Goal: Task Accomplishment & Management: Complete application form

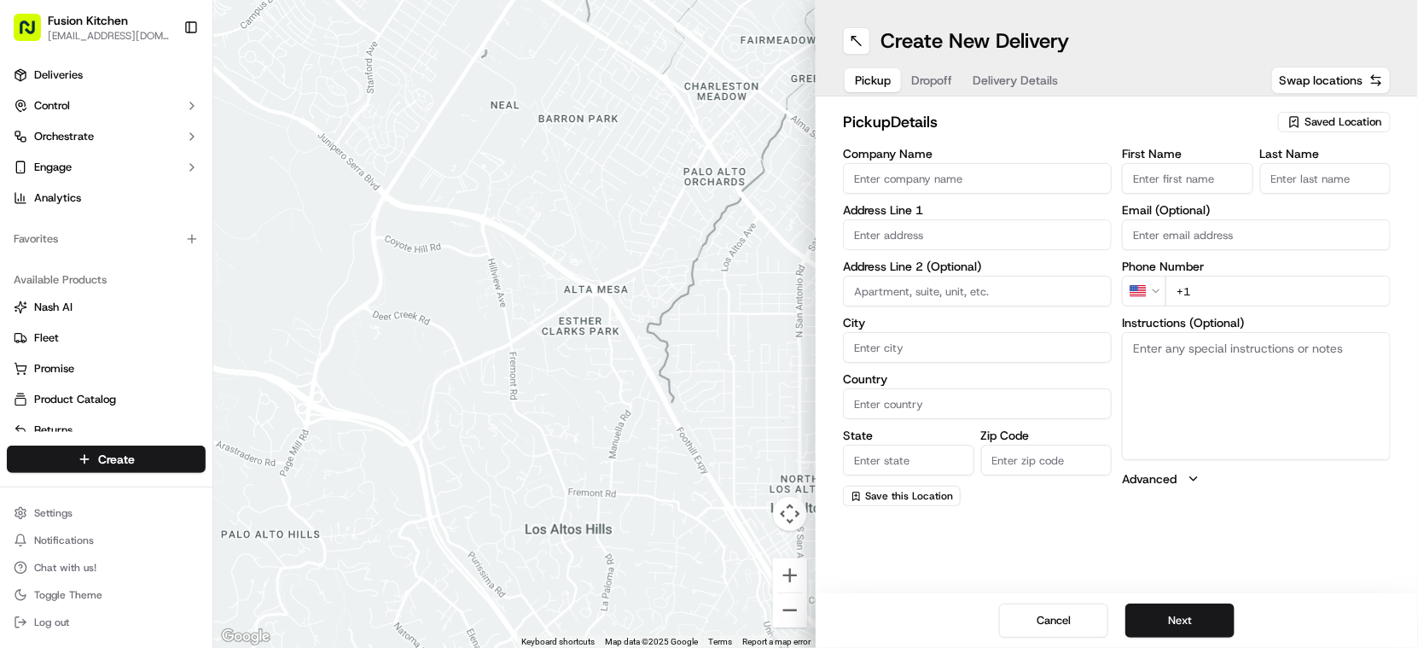
click at [918, 177] on input "Company Name" at bounding box center [977, 178] width 269 height 31
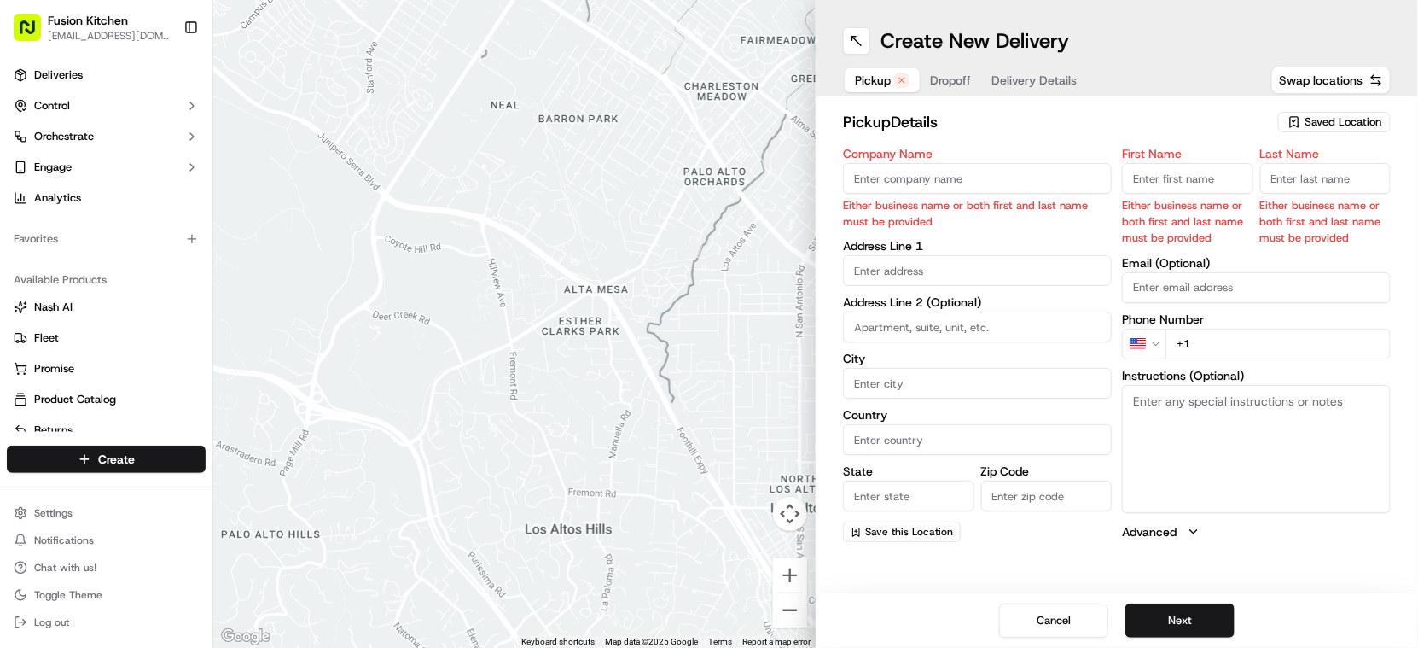
click at [951, 177] on input "Company Name" at bounding box center [977, 178] width 269 height 31
paste input "Grill N Shake - [GEOGRAPHIC_DATA]"
type input "Grill N Shake - [GEOGRAPHIC_DATA]"
type input "[STREET_ADDRESS]"
type input "Oldbury"
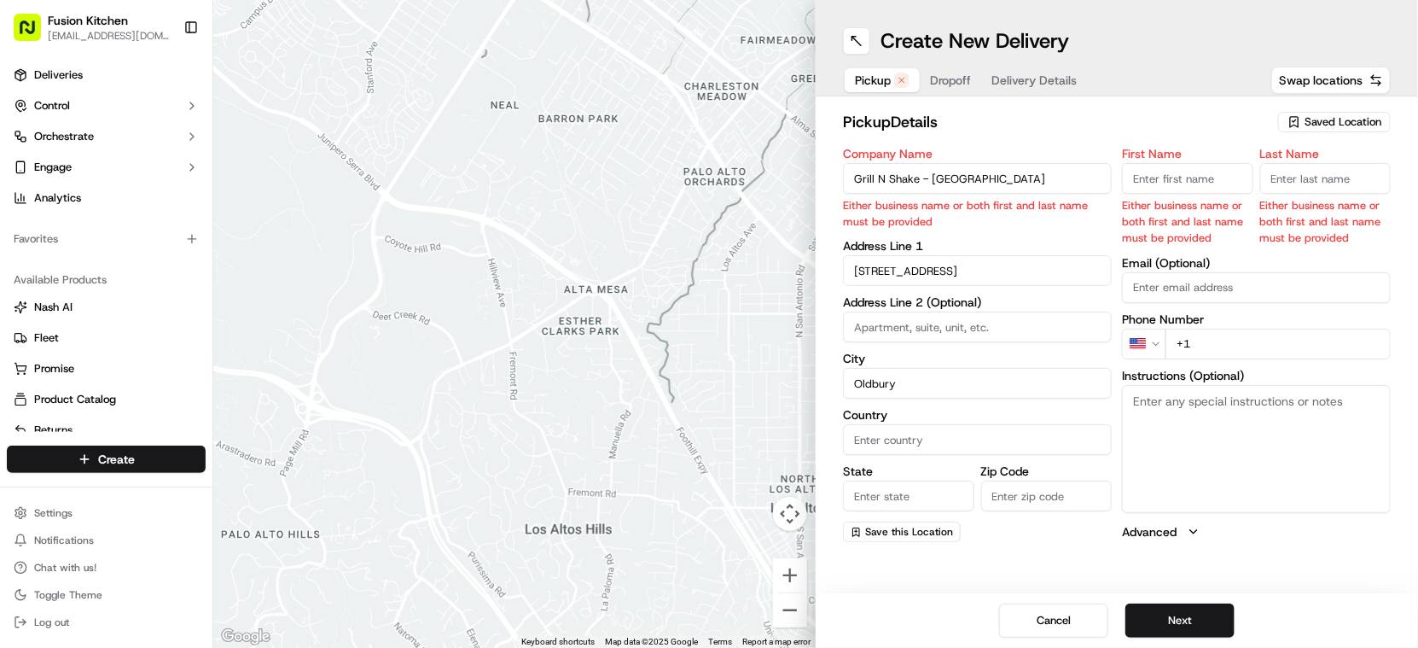
type input "[GEOGRAPHIC_DATA]"
type input "B68 0BZ"
type input "Mougamadou Aasife"
type input "[PERSON_NAME]"
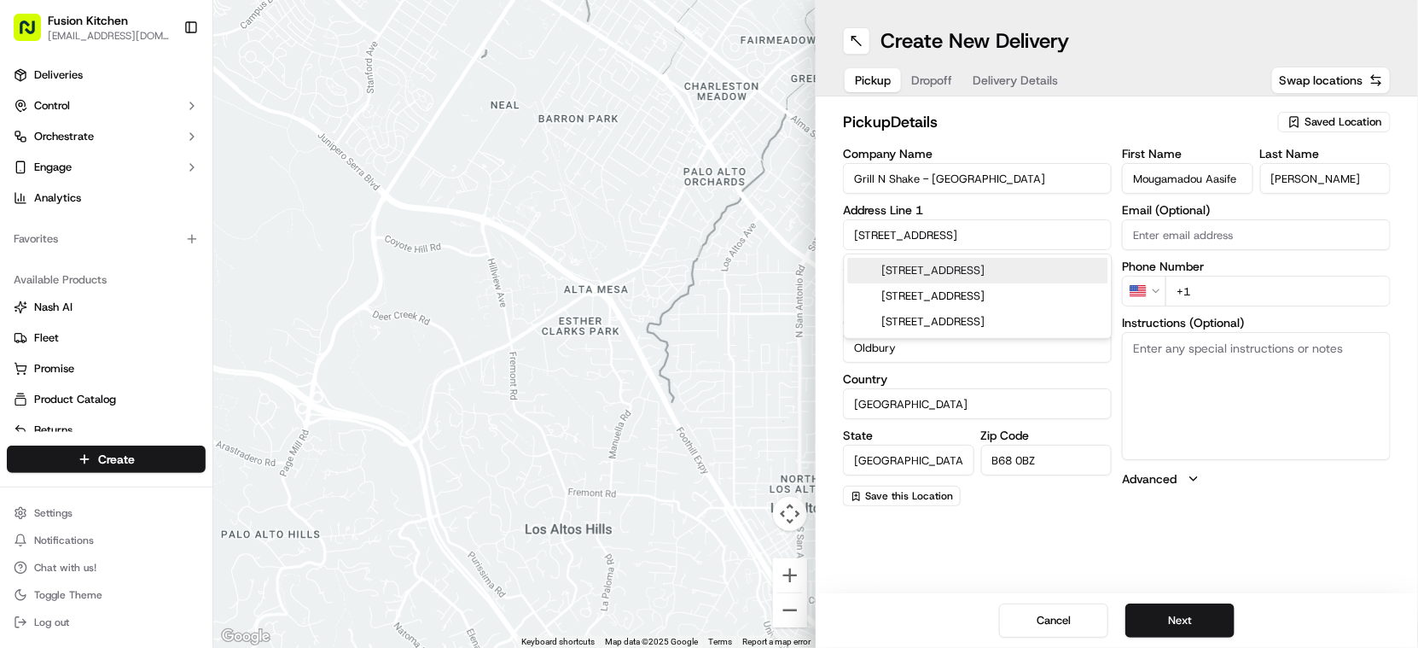
click at [1252, 359] on textarea "Instructions (Optional)" at bounding box center [1256, 396] width 269 height 128
paste textarea "[STREET_ADDRESS]."
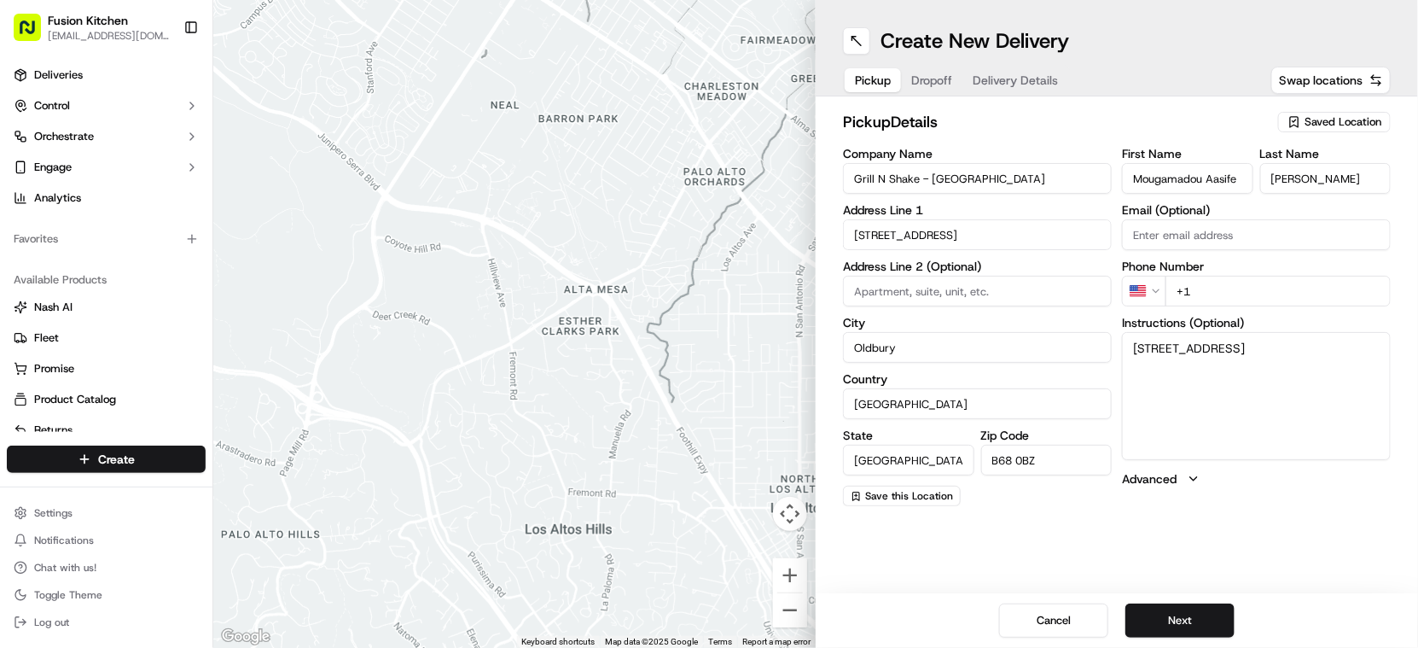
type textarea "[STREET_ADDRESS]"
click at [1155, 294] on html "Fusion Kitchen [EMAIL_ADDRESS][DOMAIN_NAME] Toggle Sidebar Deliveries Control O…" at bounding box center [709, 324] width 1418 height 648
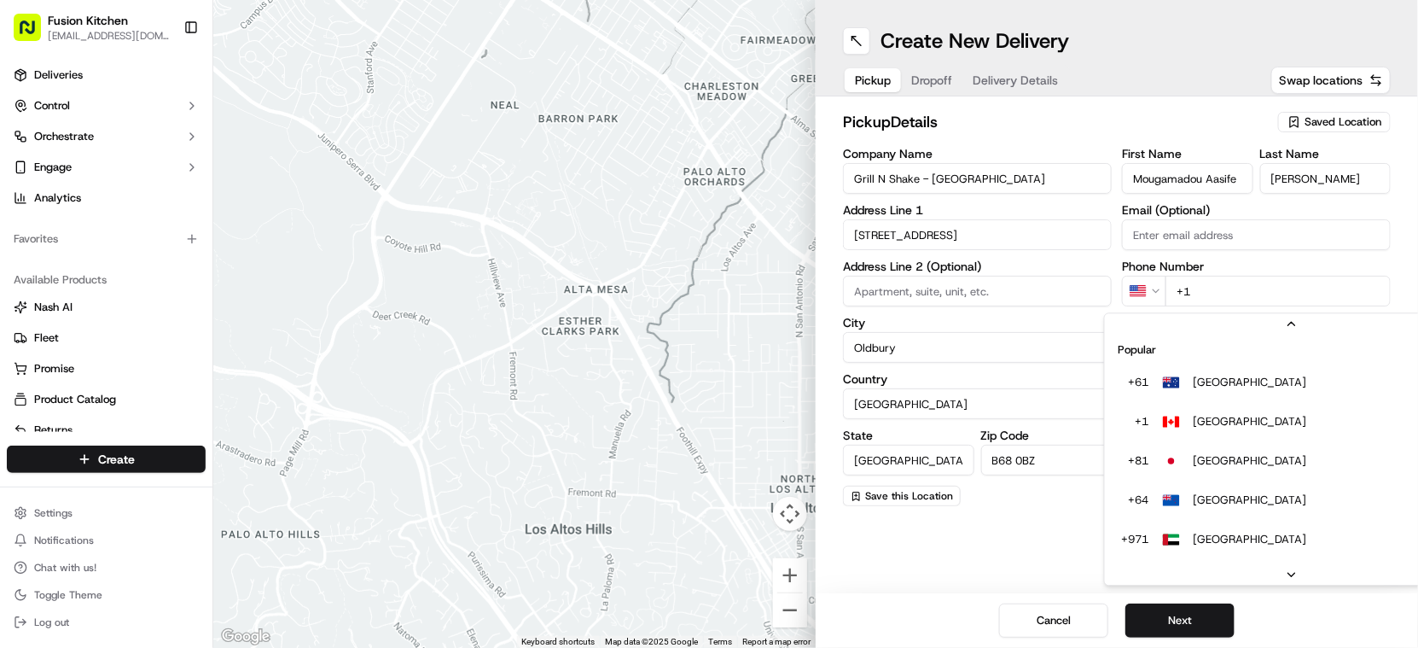
scroll to position [73, 0]
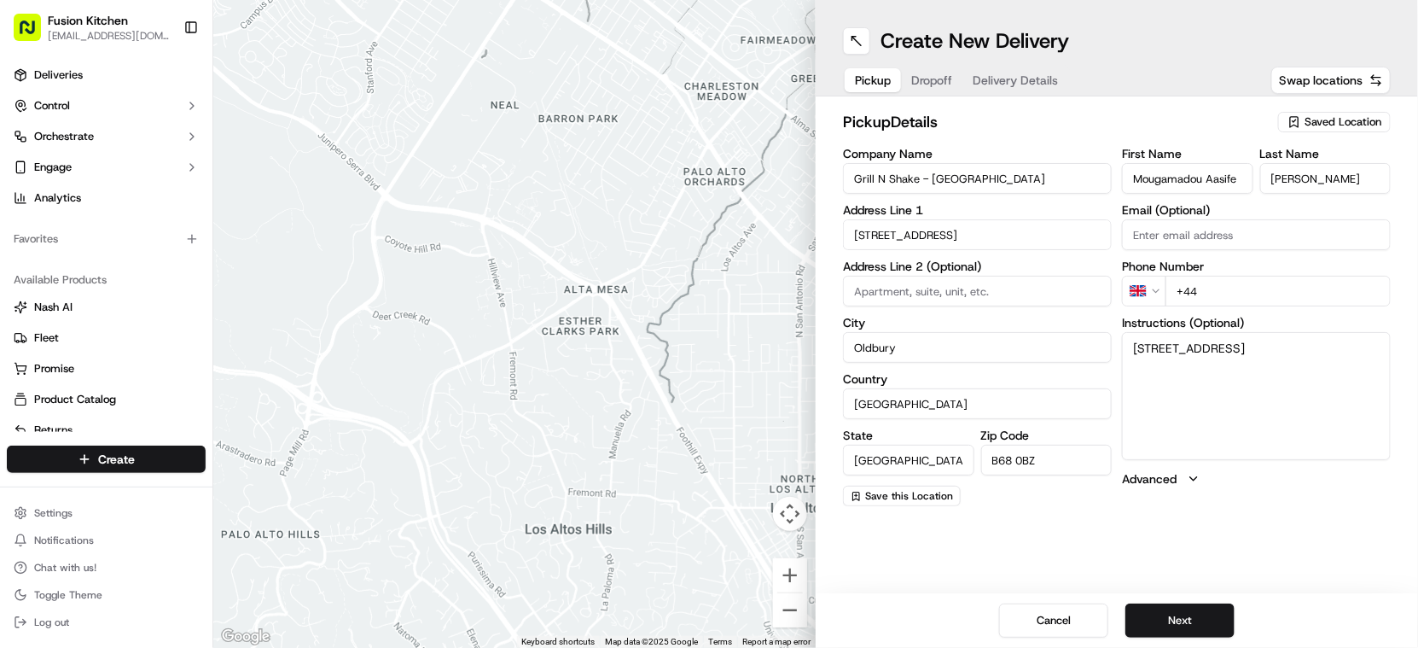
click at [1299, 281] on input "+44" at bounding box center [1277, 291] width 225 height 31
paste input "121 421 3777"
type input "[PHONE_NUMBER]"
click at [1178, 627] on button "Next" at bounding box center [1179, 620] width 109 height 34
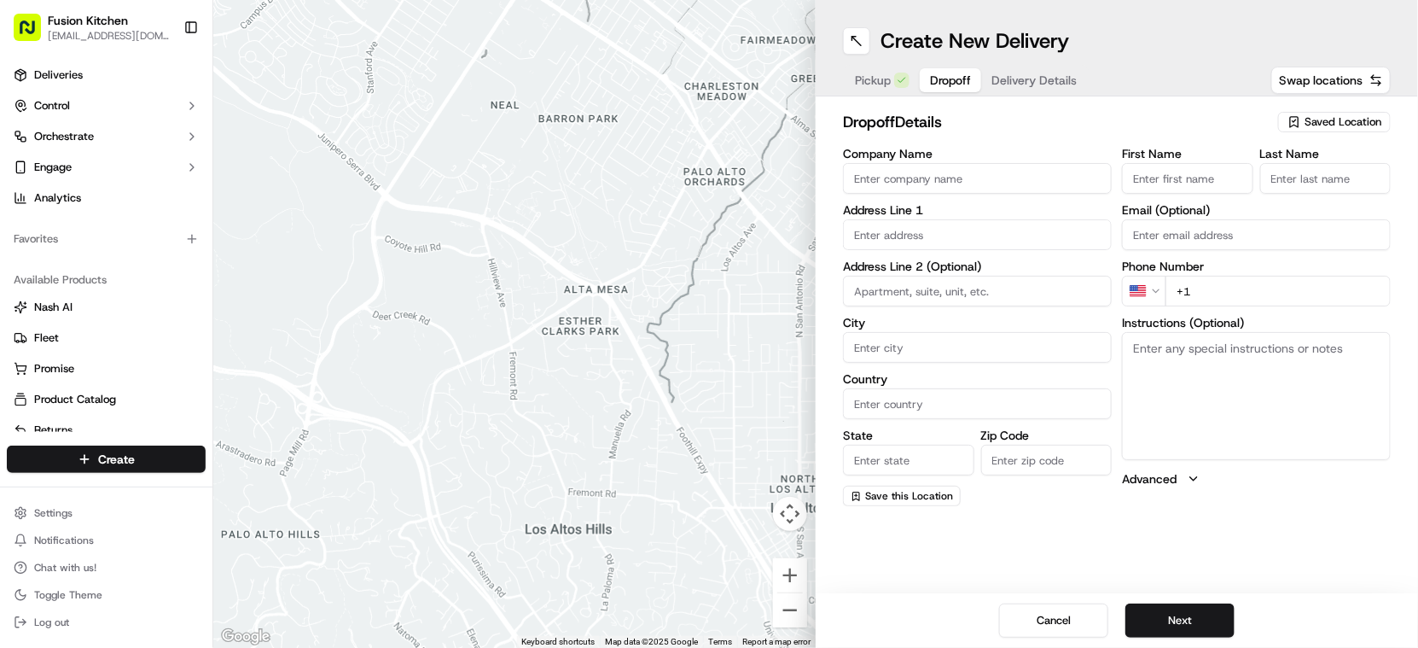
click at [1010, 177] on input "Company Name" at bounding box center [977, 178] width 269 height 31
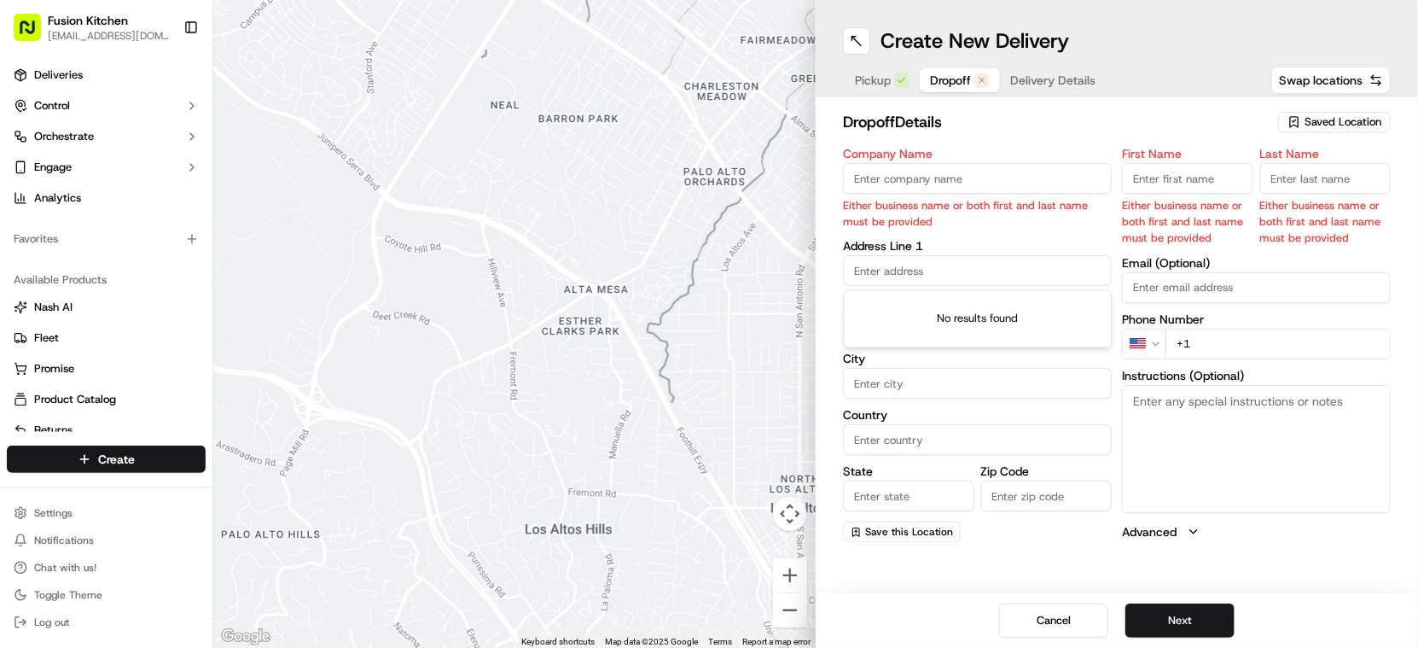
click at [973, 273] on input "text" at bounding box center [977, 270] width 269 height 31
paste input "[STREET_ADDRESS]"
click at [979, 309] on div "[STREET_ADDRESS]" at bounding box center [978, 307] width 260 height 26
type input "[STREET_ADDRESS]"
type input "Halesowen"
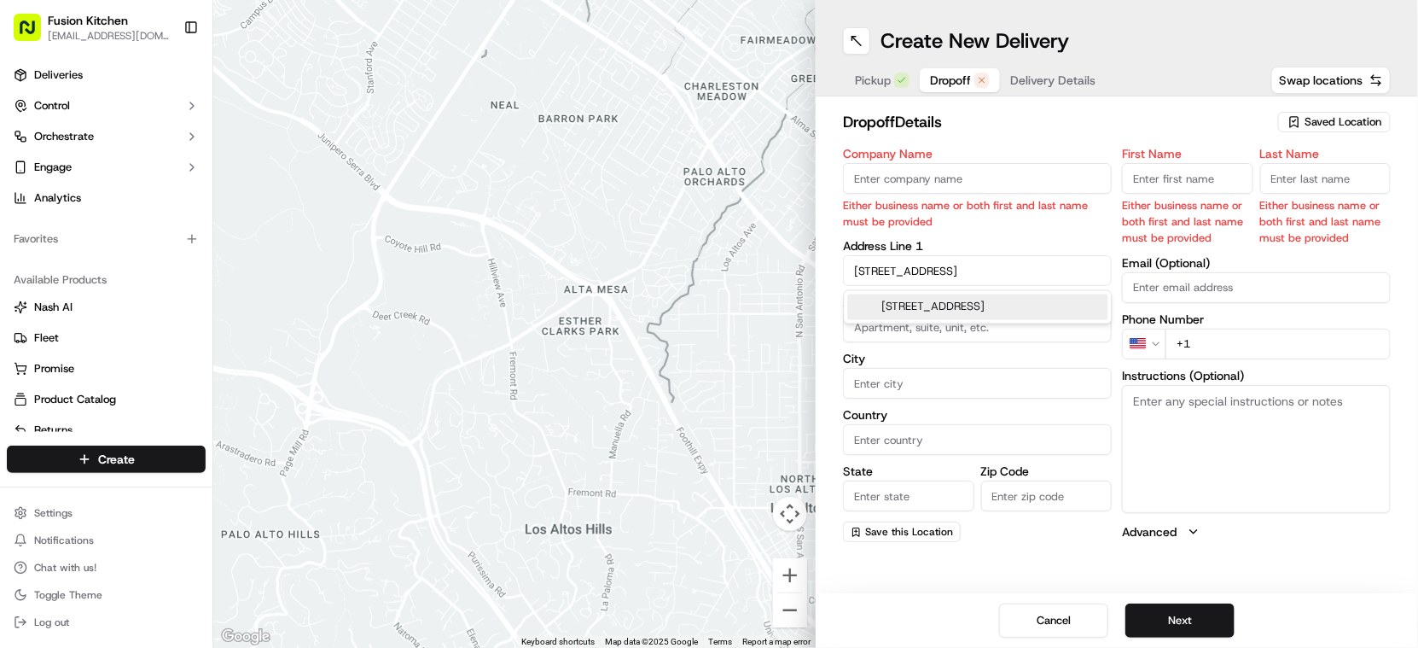
type input "[GEOGRAPHIC_DATA]"
type input "B63 3PX"
type input "[STREET_ADDRESS]"
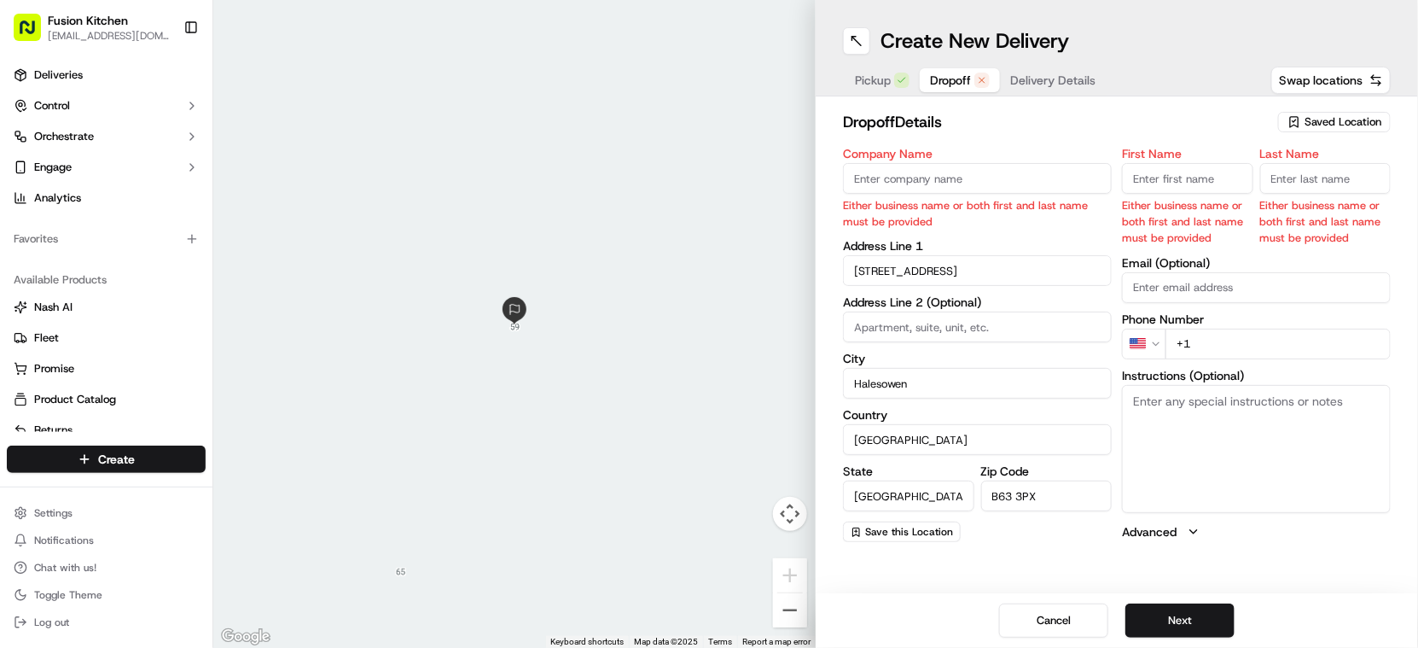
click at [1178, 413] on textarea "Instructions (Optional)" at bounding box center [1256, 449] width 269 height 128
paste textarea "[STREET_ADDRESS]"
type textarea "[STREET_ADDRESS]"
click at [915, 178] on input "Company Name" at bounding box center [977, 178] width 269 height 31
click at [938, 174] on input "Company Name" at bounding box center [977, 178] width 269 height 31
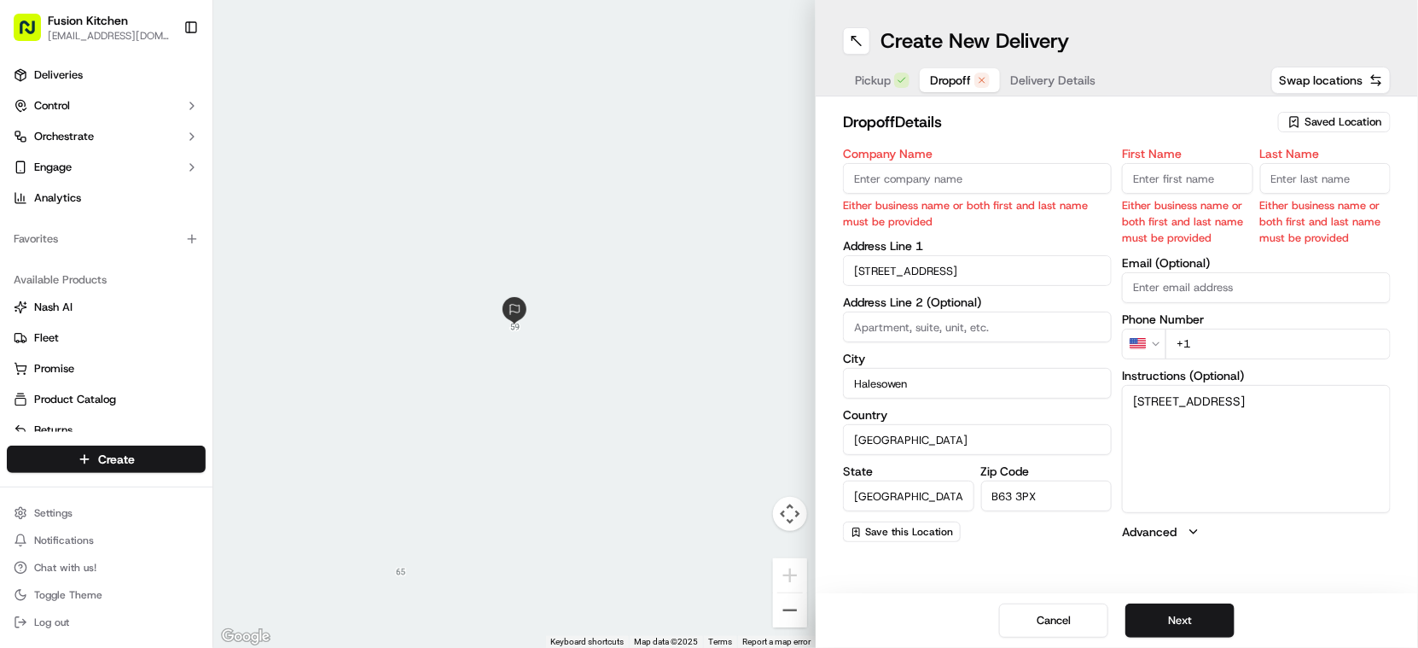
paste input "[PERSON_NAME]"
type input "[PERSON_NAME]"
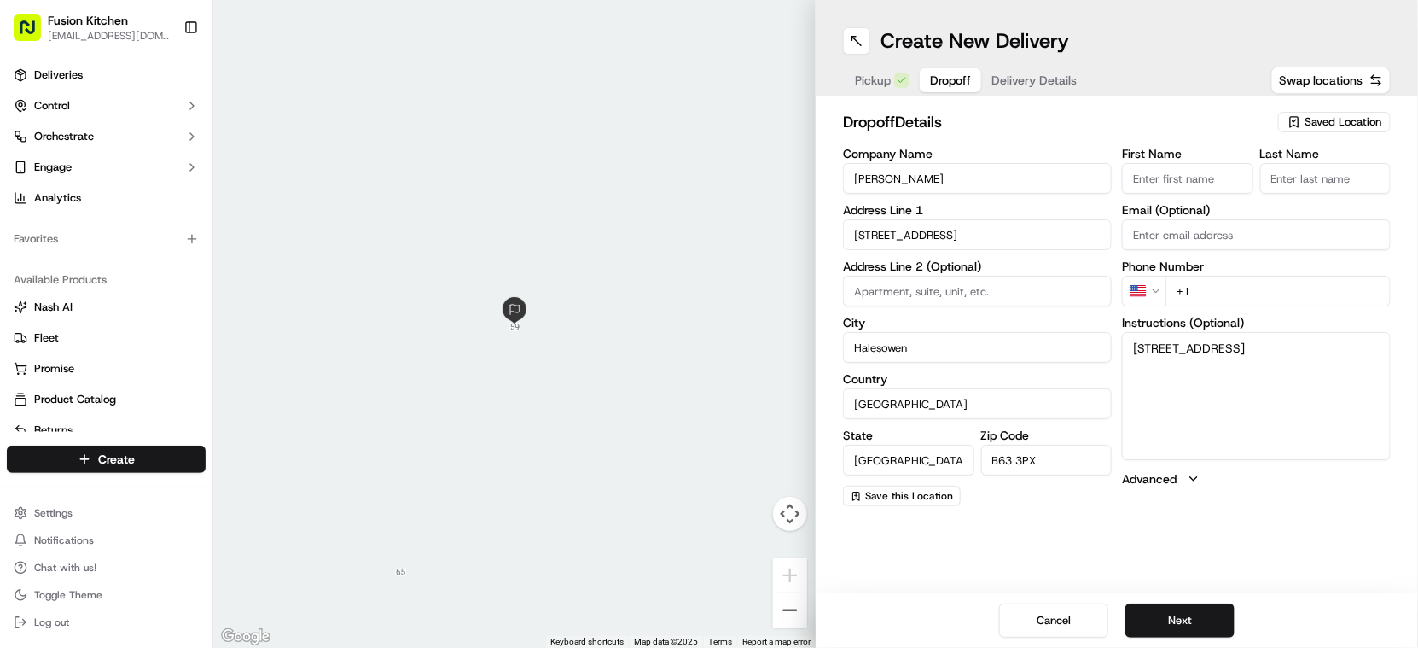
click at [1219, 176] on input "First Name" at bounding box center [1187, 178] width 131 height 31
paste input "[PERSON_NAME]"
click at [1196, 172] on input "[PERSON_NAME]" at bounding box center [1187, 178] width 131 height 31
type input "Rachael"
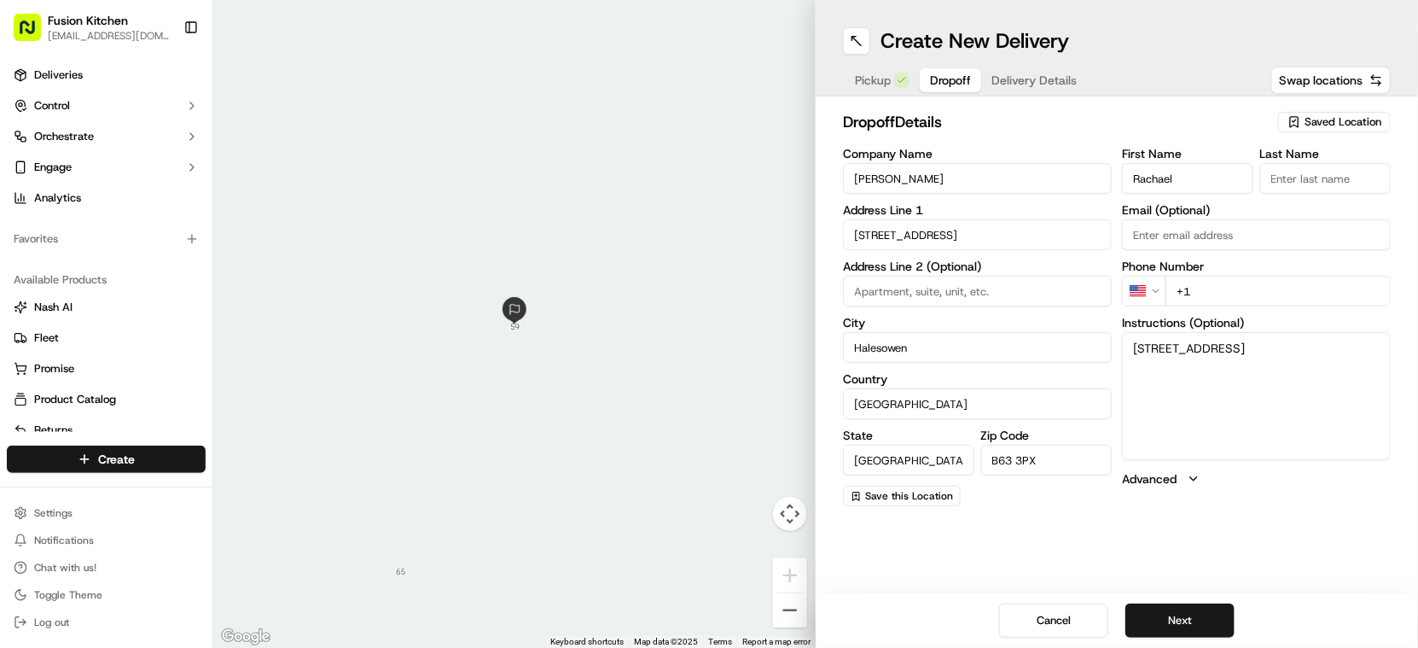
click at [1320, 190] on input "Last Name" at bounding box center [1325, 178] width 131 height 31
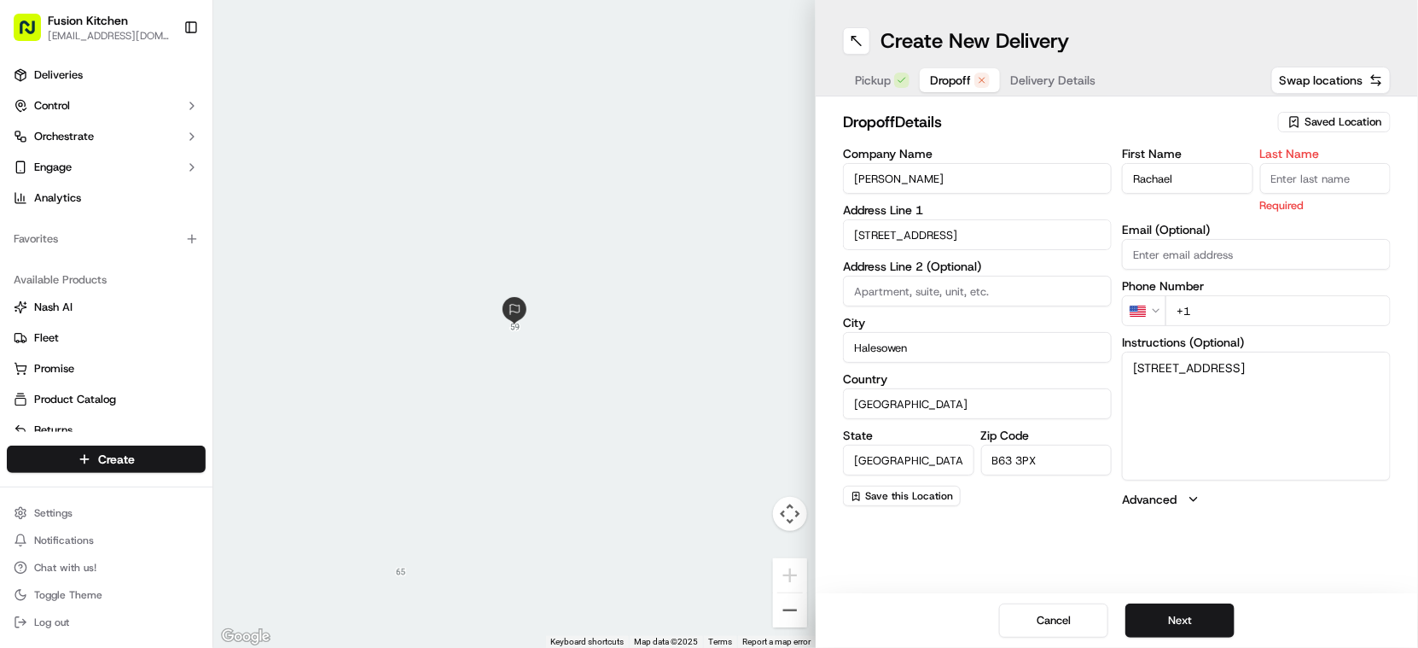
paste input "[PERSON_NAME]"
type input "[PERSON_NAME]"
click at [1150, 305] on html "Fusion Kitchen [EMAIL_ADDRESS][DOMAIN_NAME] Toggle Sidebar Deliveries Control O…" at bounding box center [709, 324] width 1418 height 648
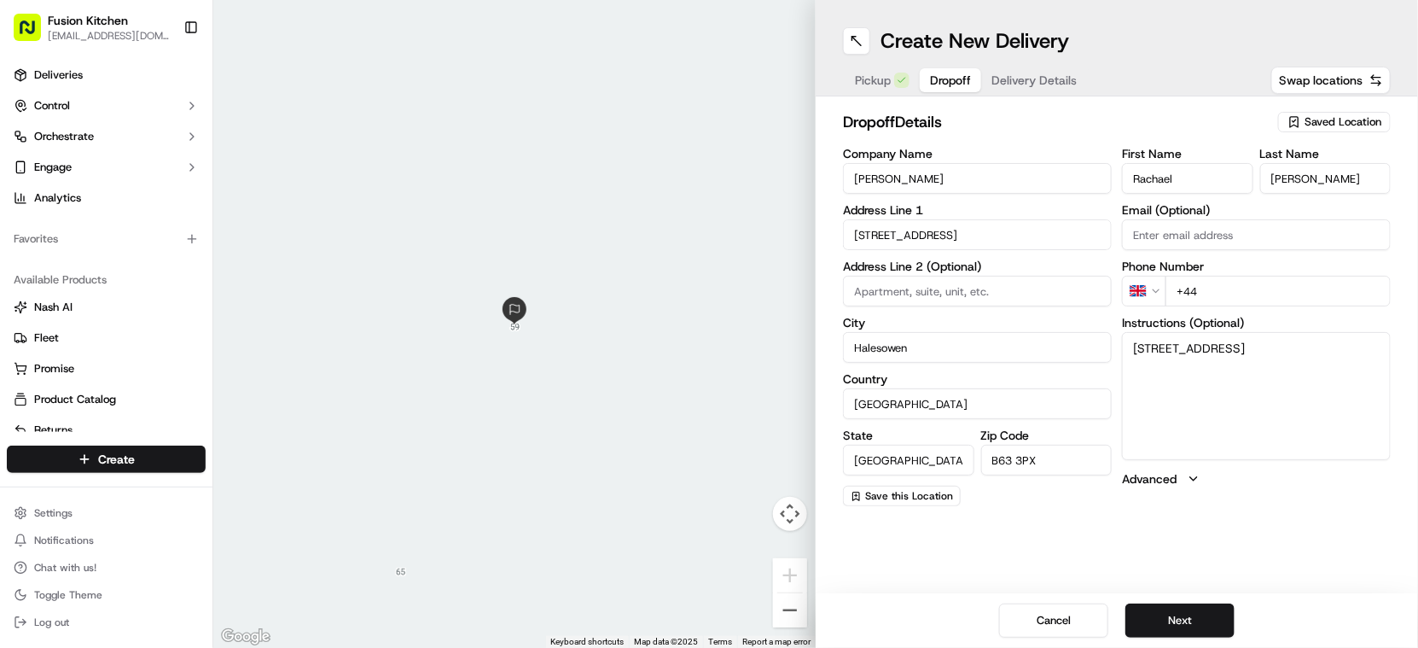
click at [1258, 299] on input "+44" at bounding box center [1277, 291] width 225 height 31
paste input "07936 405307"
click at [1209, 290] on input "[PHONE_NUMBER]" at bounding box center [1277, 291] width 225 height 31
type input "[PHONE_NUMBER]"
click at [1196, 620] on button "Next" at bounding box center [1179, 620] width 109 height 34
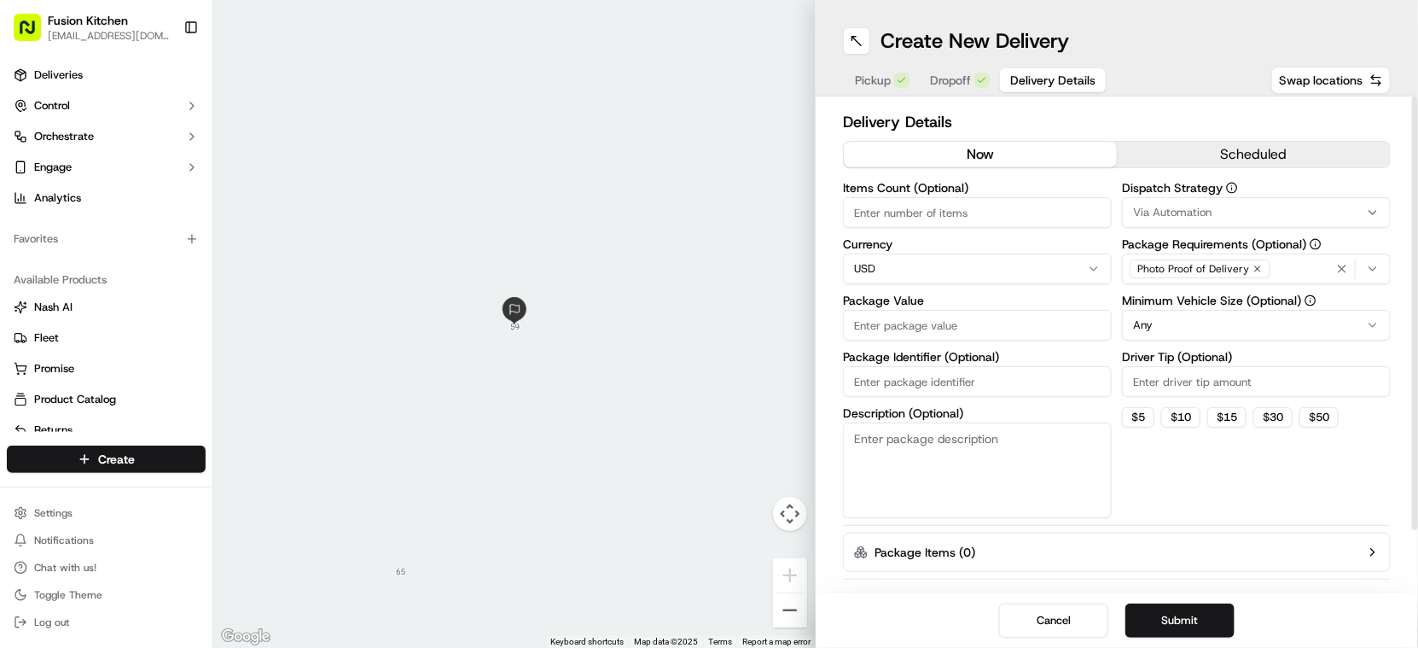
click at [911, 260] on html "Fusion Kitchen [EMAIL_ADDRESS][DOMAIN_NAME] Toggle Sidebar Deliveries Control O…" at bounding box center [709, 324] width 1418 height 648
click at [912, 328] on input "Package Value" at bounding box center [977, 325] width 269 height 31
paste input "31.07"
type input "31.07"
click at [1176, 607] on button "Submit" at bounding box center [1179, 620] width 109 height 34
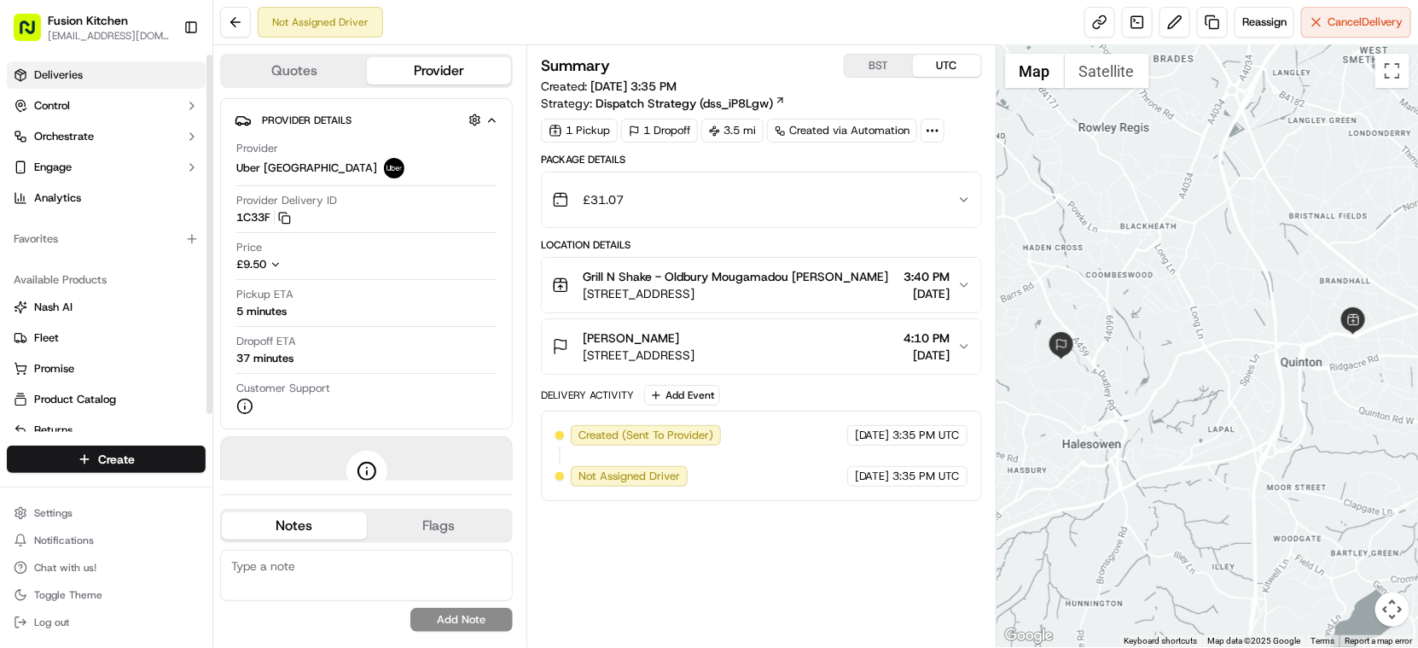
click at [98, 65] on link "Deliveries" at bounding box center [106, 74] width 199 height 27
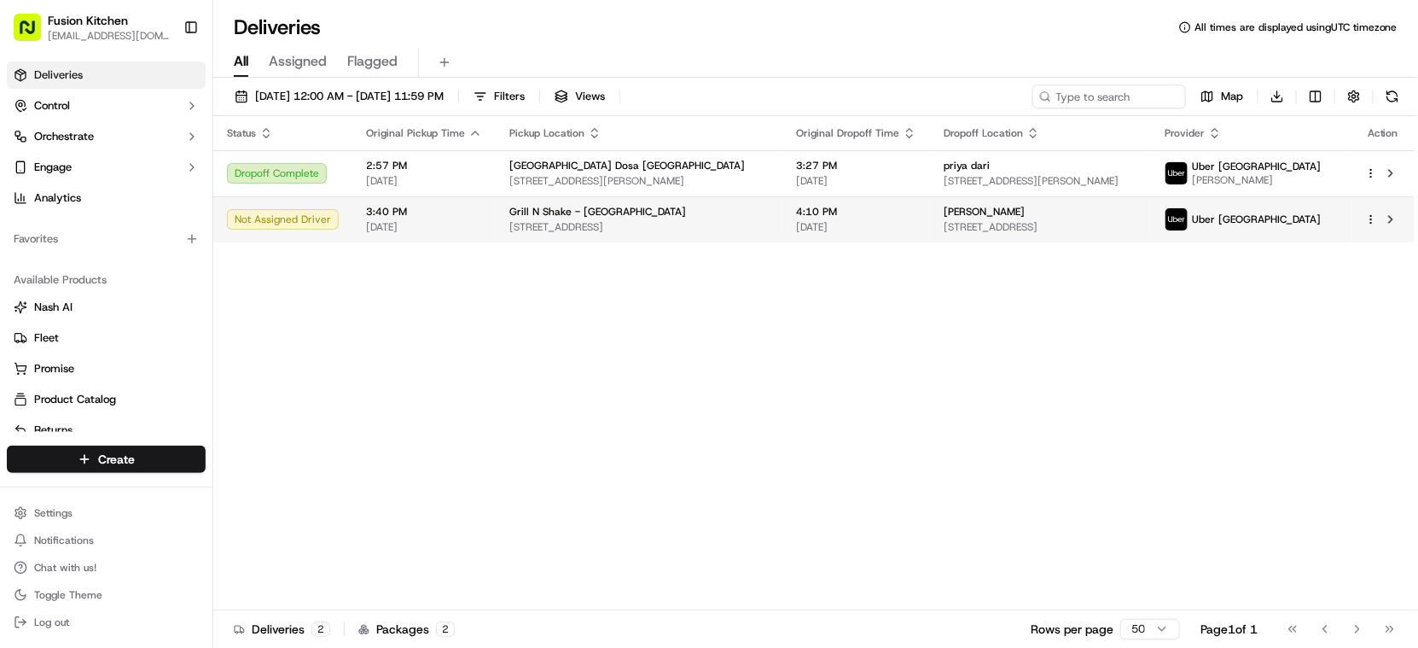
click at [984, 209] on span "[PERSON_NAME]" at bounding box center [984, 212] width 81 height 14
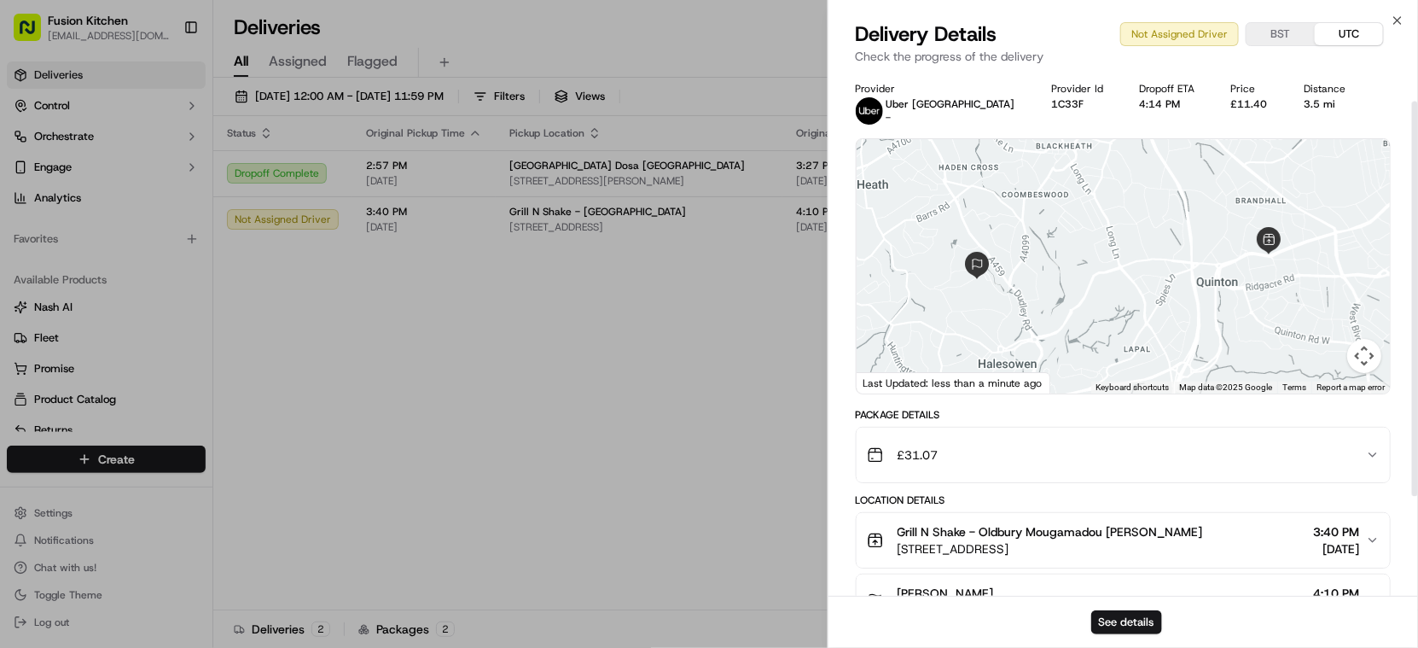
scroll to position [95, 0]
